Goal: Task Accomplishment & Management: Use online tool/utility

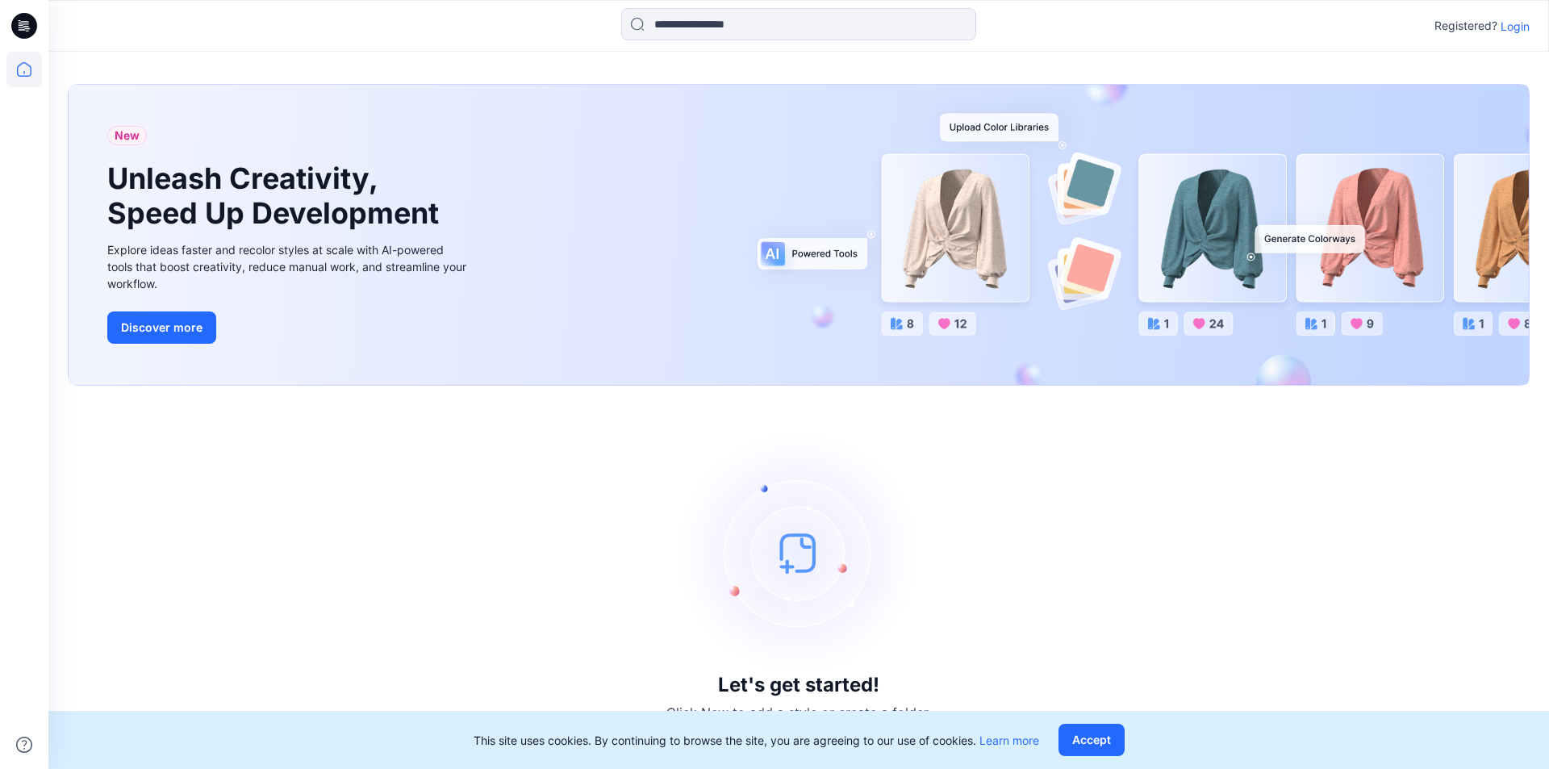
click at [1508, 23] on p "Login" at bounding box center [1514, 26] width 29 height 17
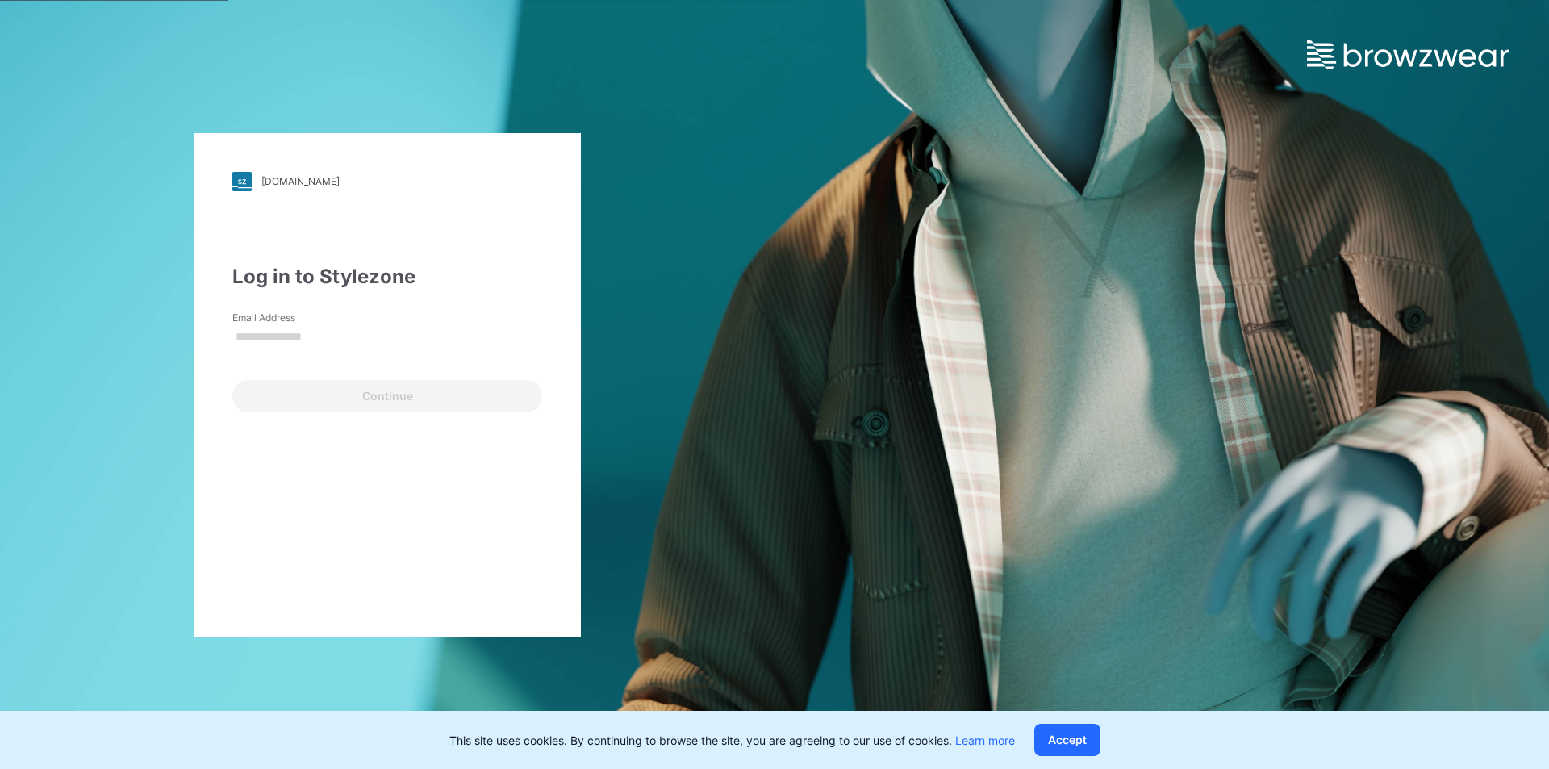
type input "**********"
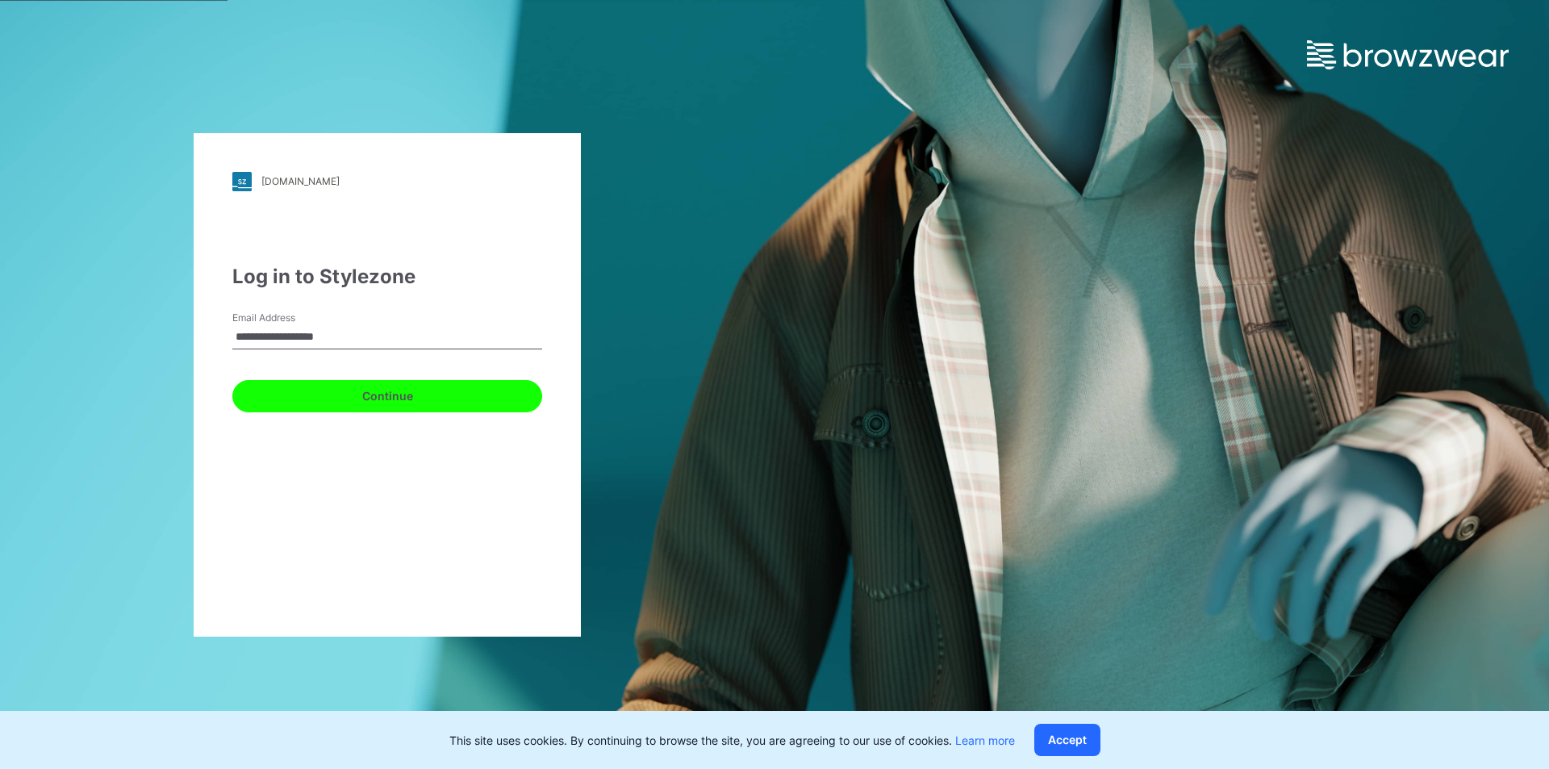
click at [357, 400] on button "Continue" at bounding box center [387, 396] width 310 height 32
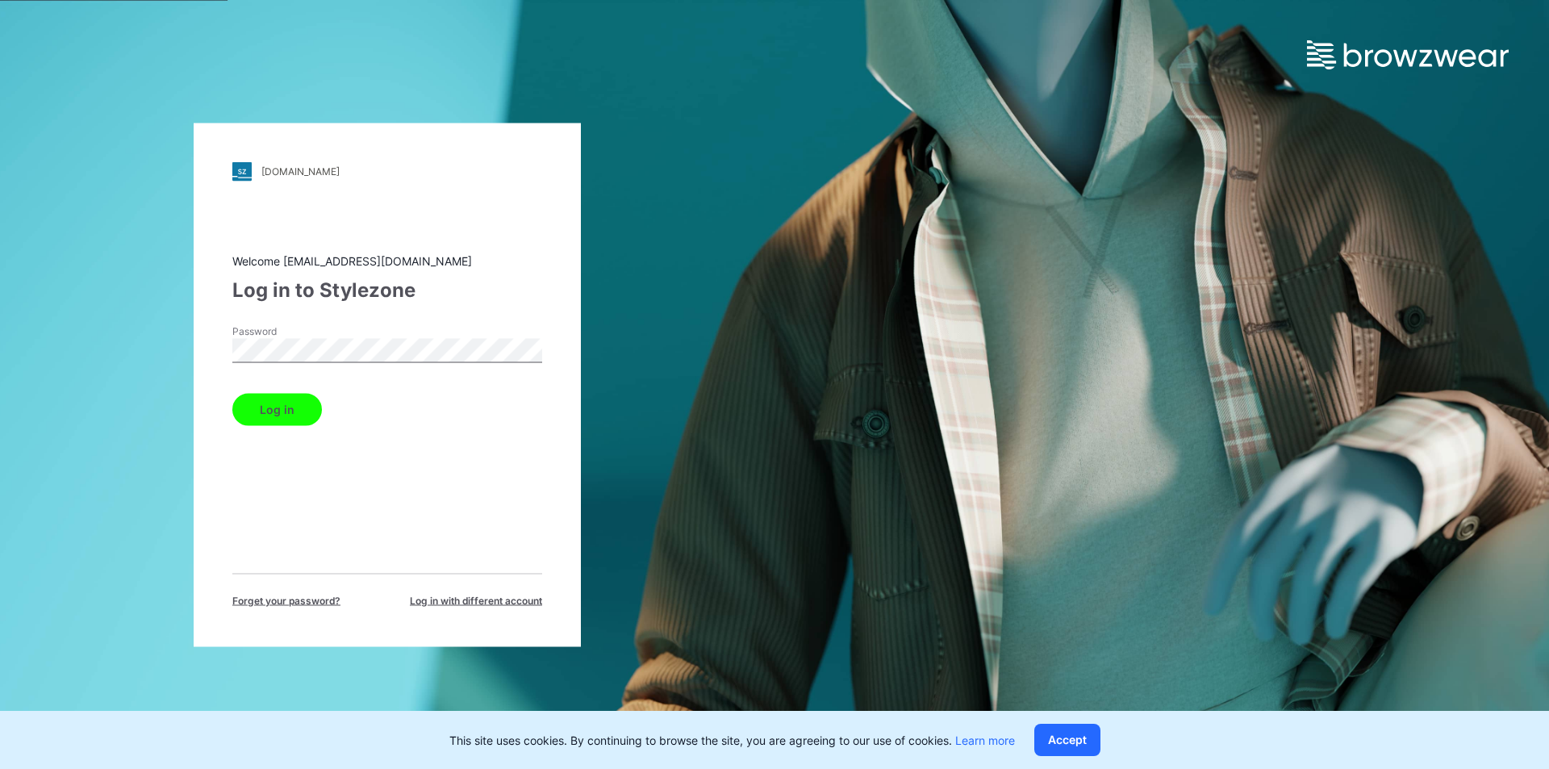
click at [332, 402] on div "Log in" at bounding box center [387, 405] width 310 height 39
click at [302, 404] on button "Log in" at bounding box center [277, 409] width 90 height 32
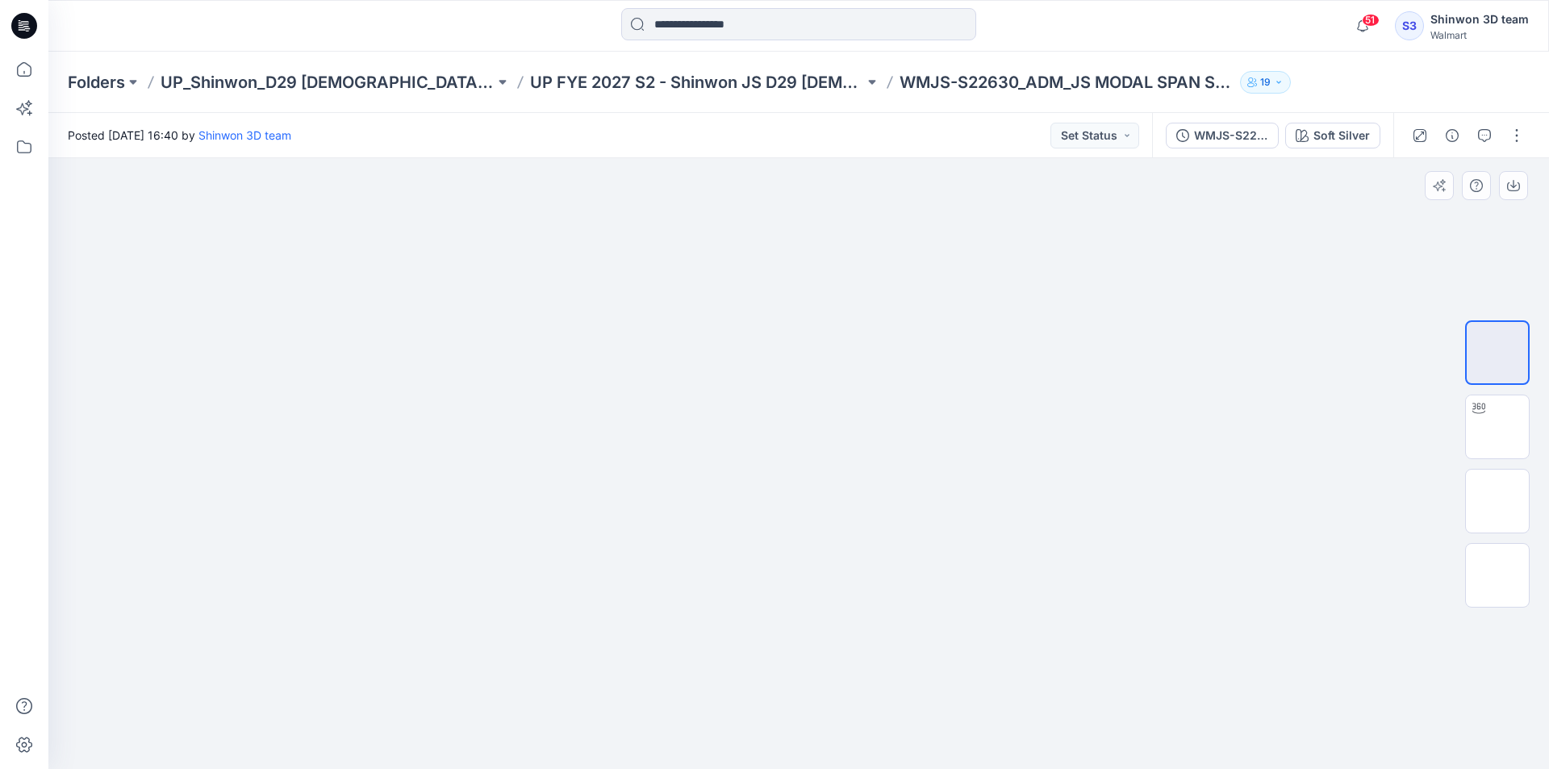
drag, startPoint x: 94, startPoint y: 286, endPoint x: 102, endPoint y: 290, distance: 9.0
click at [94, 286] on div at bounding box center [798, 463] width 1500 height 611
click at [1092, 248] on div at bounding box center [798, 463] width 1500 height 611
click at [465, 694] on div at bounding box center [798, 463] width 1500 height 611
click at [421, 411] on div at bounding box center [798, 463] width 1500 height 611
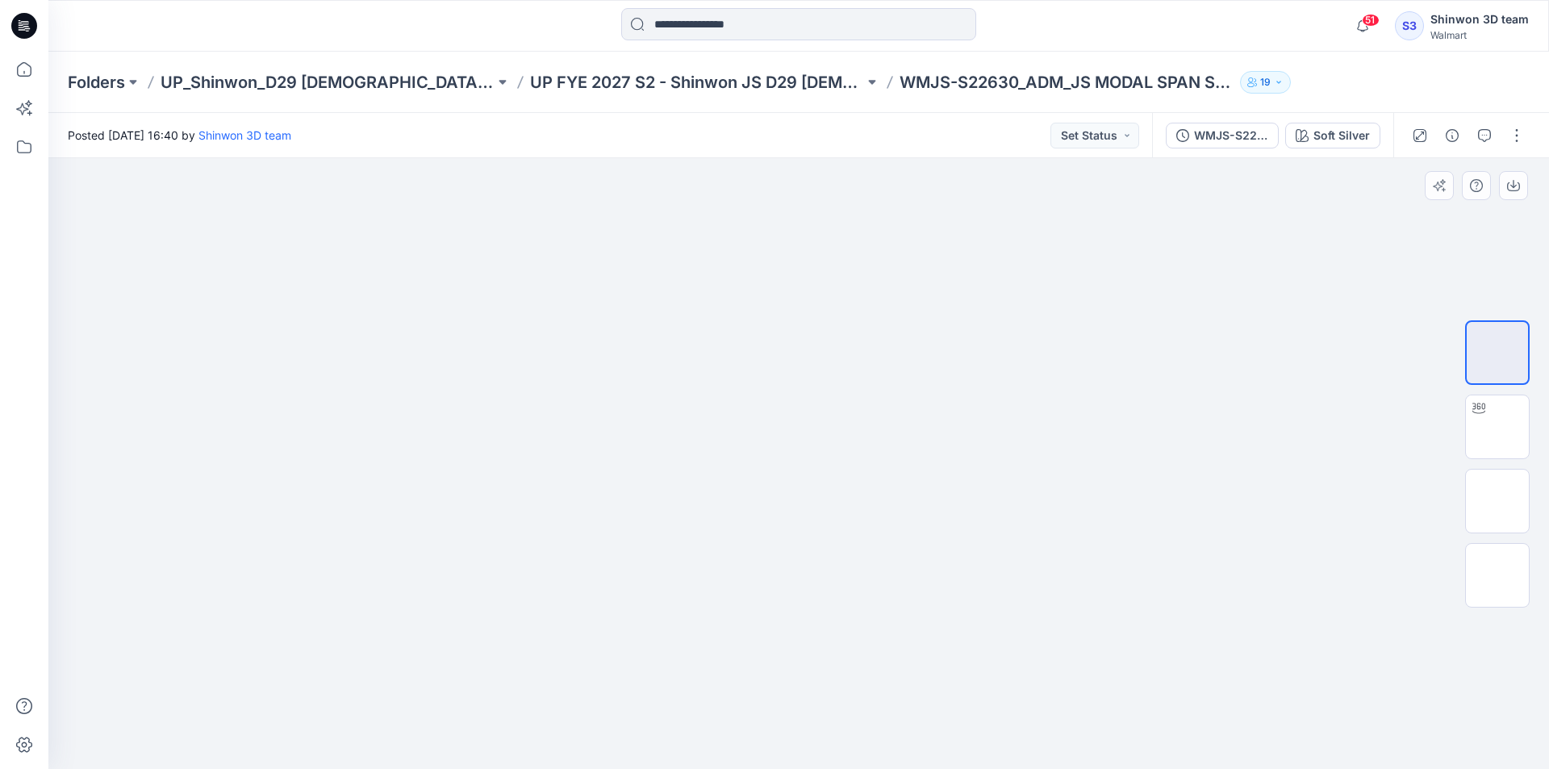
click at [1327, 184] on div at bounding box center [798, 463] width 1500 height 611
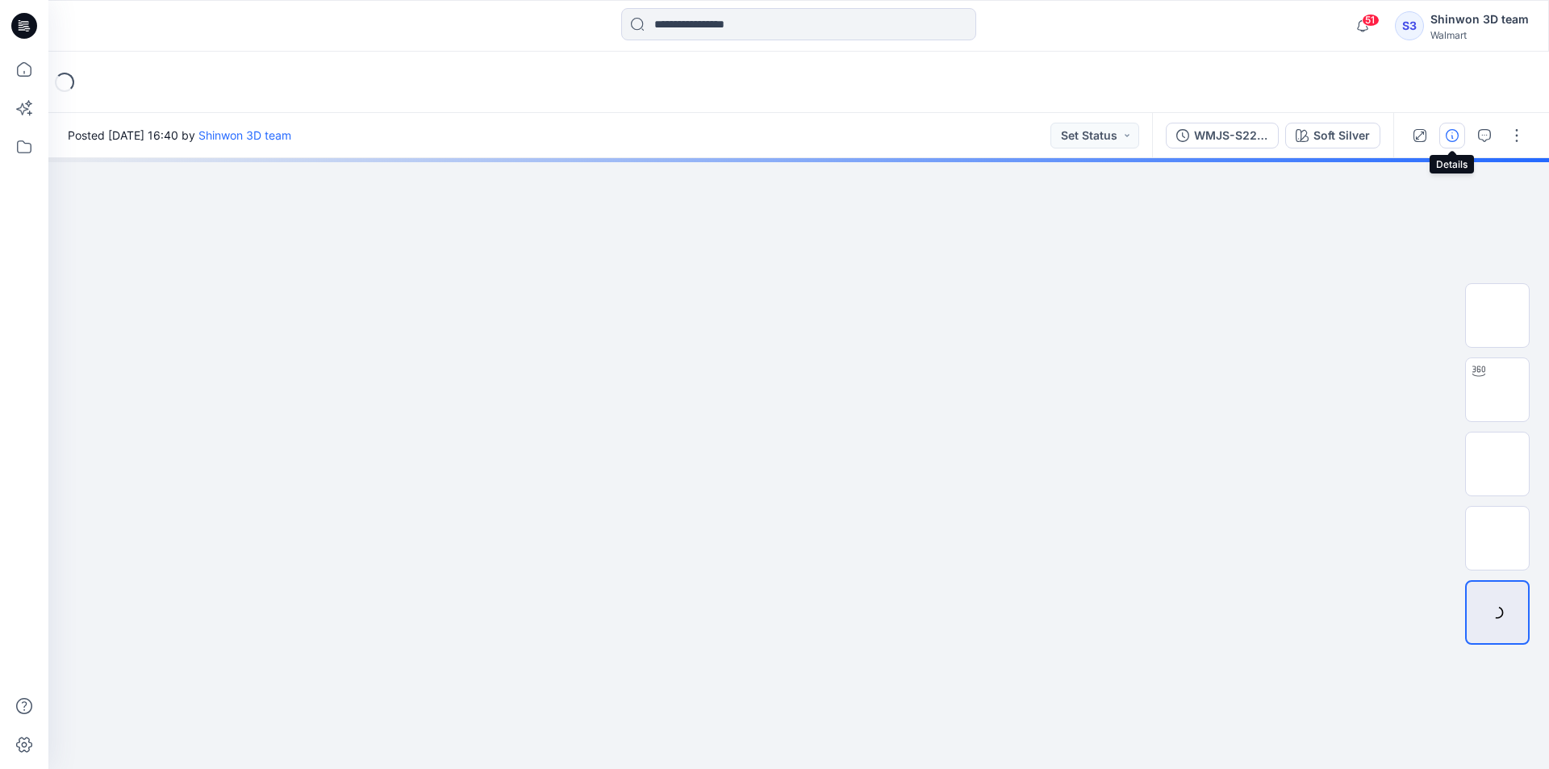
click at [1450, 136] on icon "button" at bounding box center [1451, 135] width 13 height 13
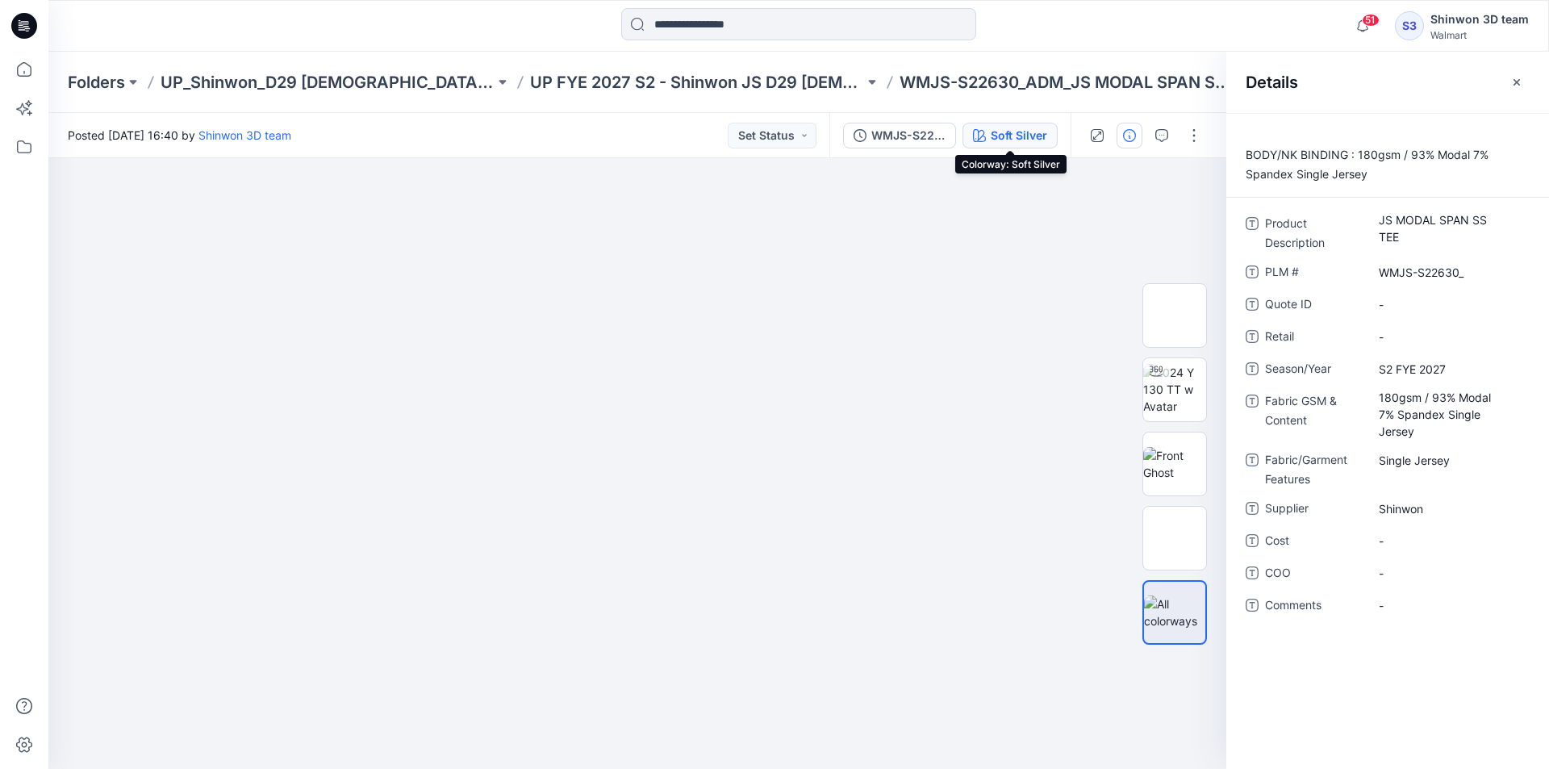
click at [1028, 127] on div "Soft Silver" at bounding box center [1018, 136] width 56 height 18
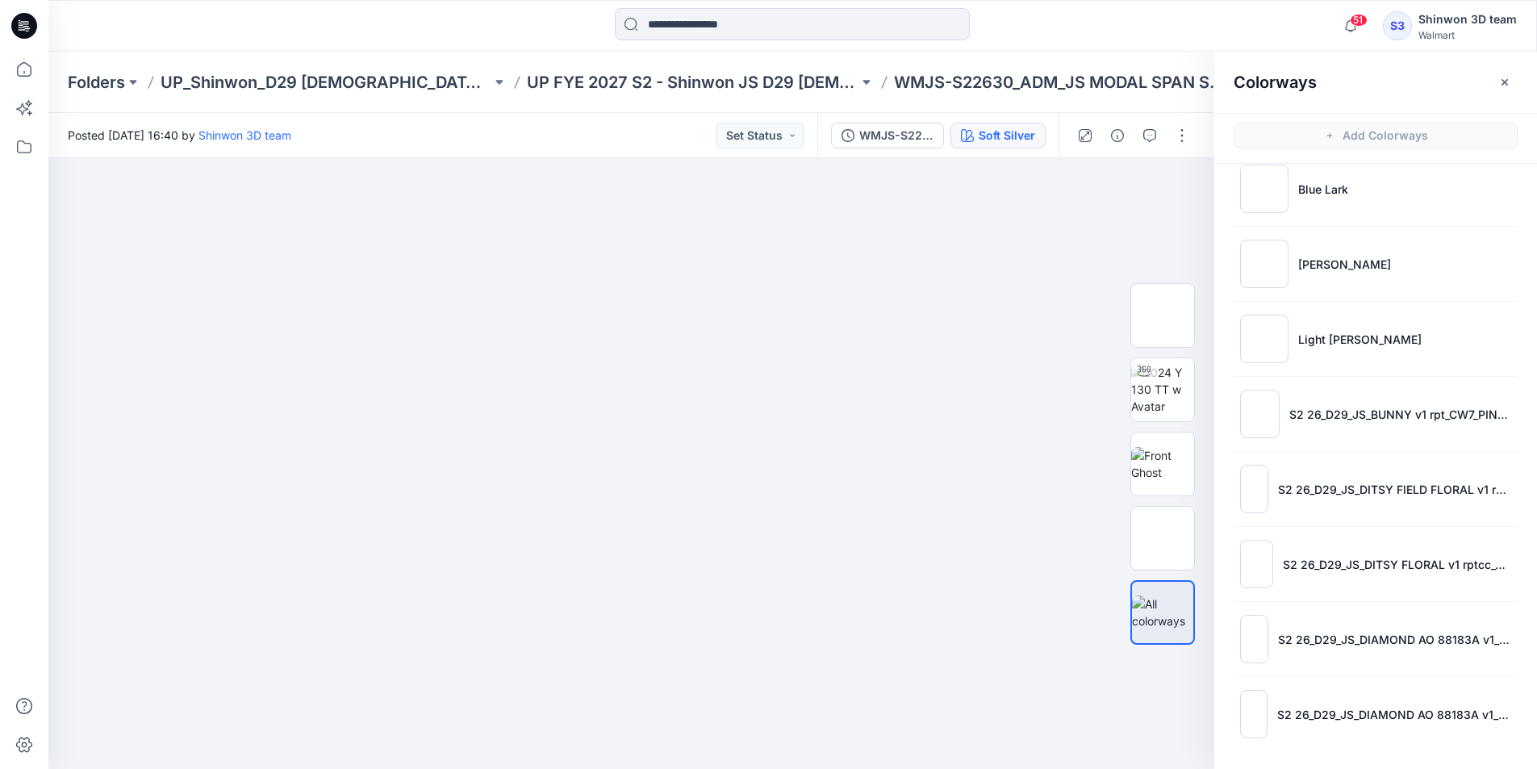
scroll to position [5, 0]
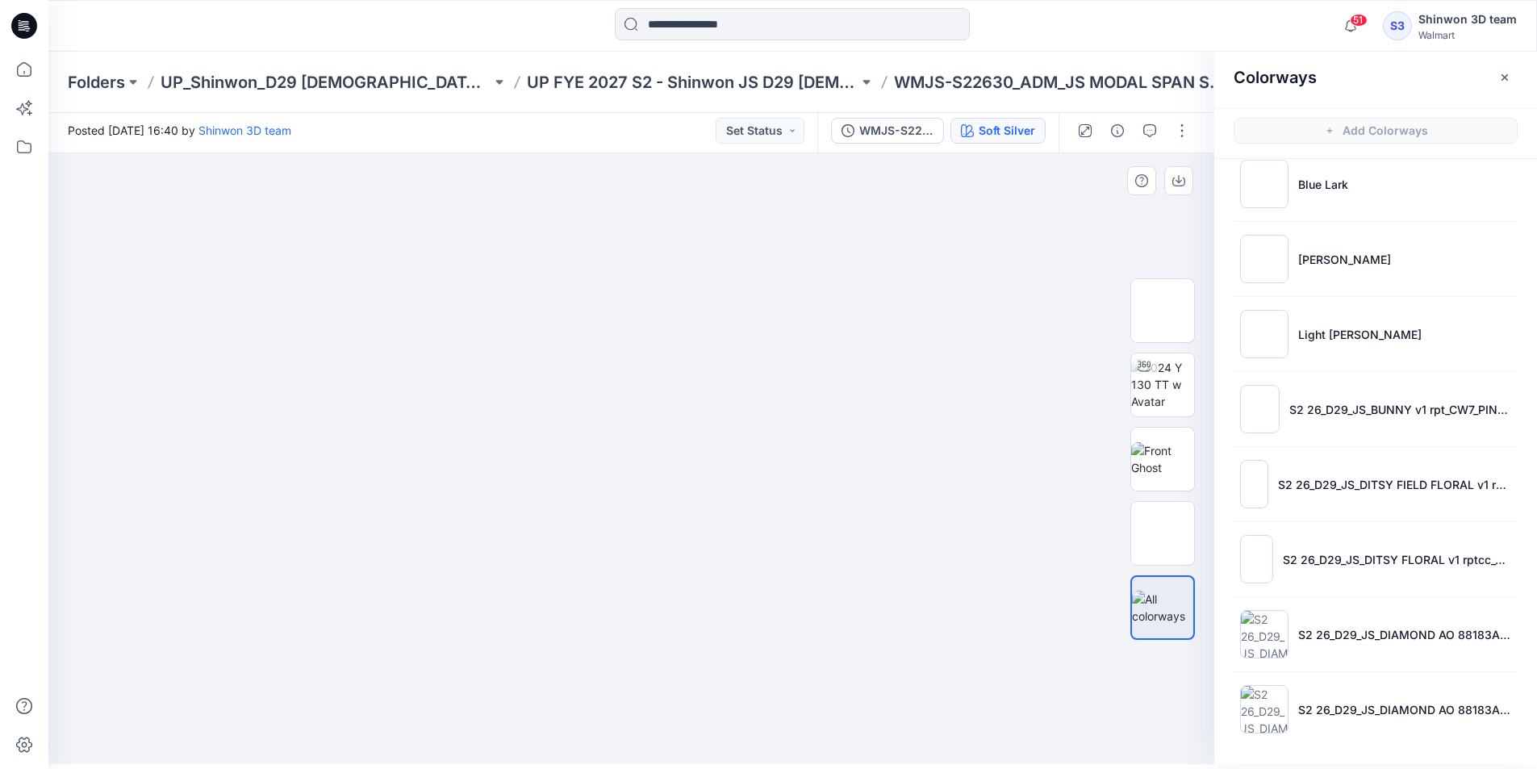
drag, startPoint x: 1045, startPoint y: 232, endPoint x: 1055, endPoint y: 235, distance: 10.0
click at [1045, 233] on div at bounding box center [637, 458] width 1178 height 611
